Goal: Task Accomplishment & Management: Use online tool/utility

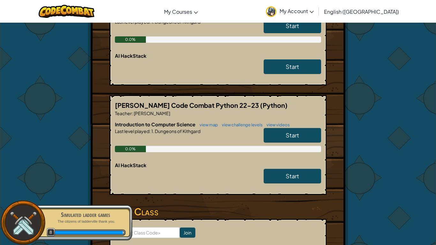
scroll to position [277, 0]
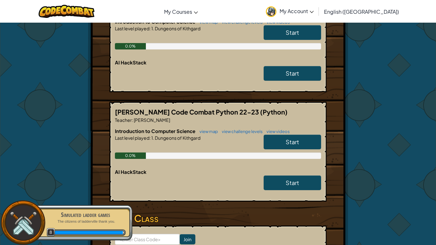
click at [313, 203] on hr at bounding box center [217, 206] width 217 height 6
click at [300, 135] on link "Start" at bounding box center [291, 142] width 57 height 15
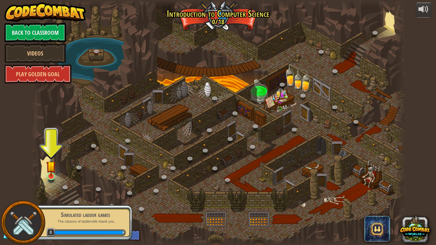
click at [51, 176] on img at bounding box center [51, 166] width 10 height 22
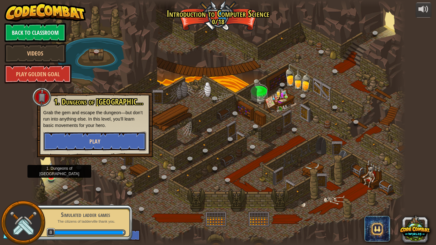
click at [94, 149] on button "Play" at bounding box center [94, 141] width 103 height 19
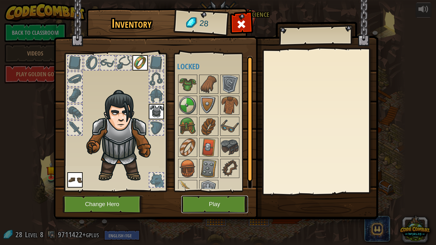
click at [225, 203] on button "Play" at bounding box center [214, 205] width 67 height 18
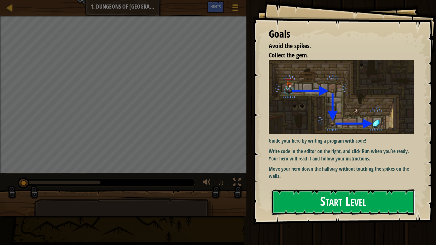
click at [387, 207] on button "Start Level" at bounding box center [342, 201] width 143 height 25
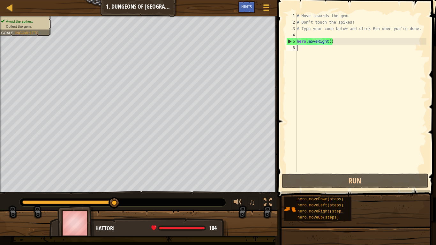
type textarea "m"
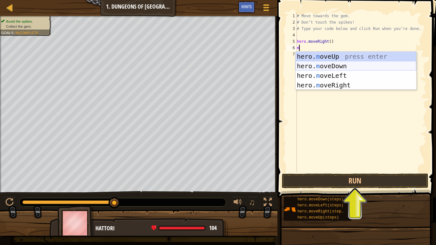
click at [342, 66] on div "hero. m oveUp press enter hero. m oveDown press enter hero. m oveLeft press ent…" at bounding box center [355, 80] width 121 height 57
